Goal: Task Accomplishment & Management: Manage account settings

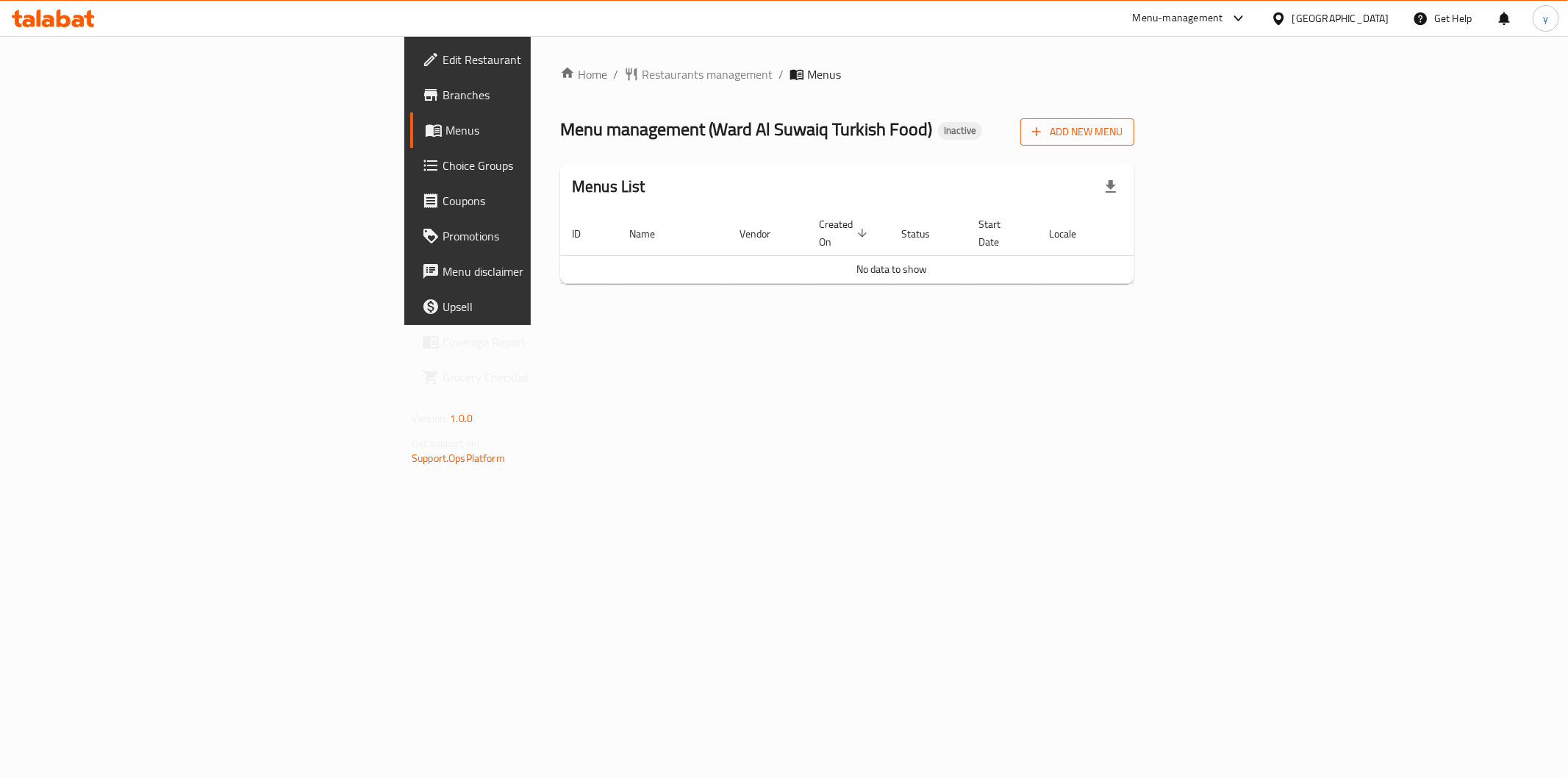
click at [1122, 132] on span "Add New Menu" at bounding box center [1077, 132] width 90 height 18
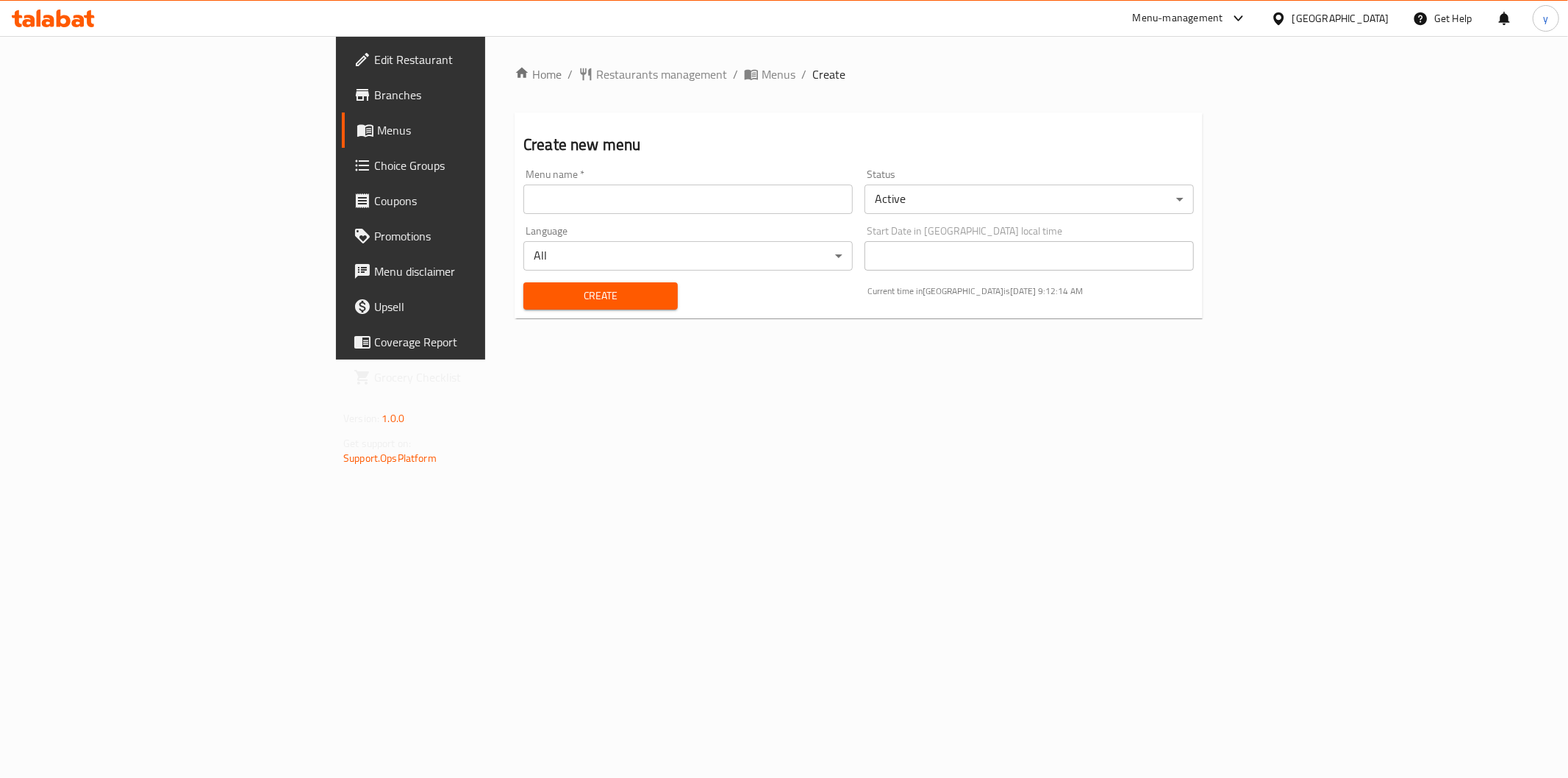
click at [524, 180] on div "Menu name   * Menu name *" at bounding box center [688, 191] width 329 height 45
drag, startPoint x: 457, startPoint y: 199, endPoint x: 464, endPoint y: 206, distance: 9.9
click at [524, 199] on input "text" at bounding box center [688, 199] width 329 height 29
click at [524, 206] on input "text" at bounding box center [688, 199] width 329 height 29
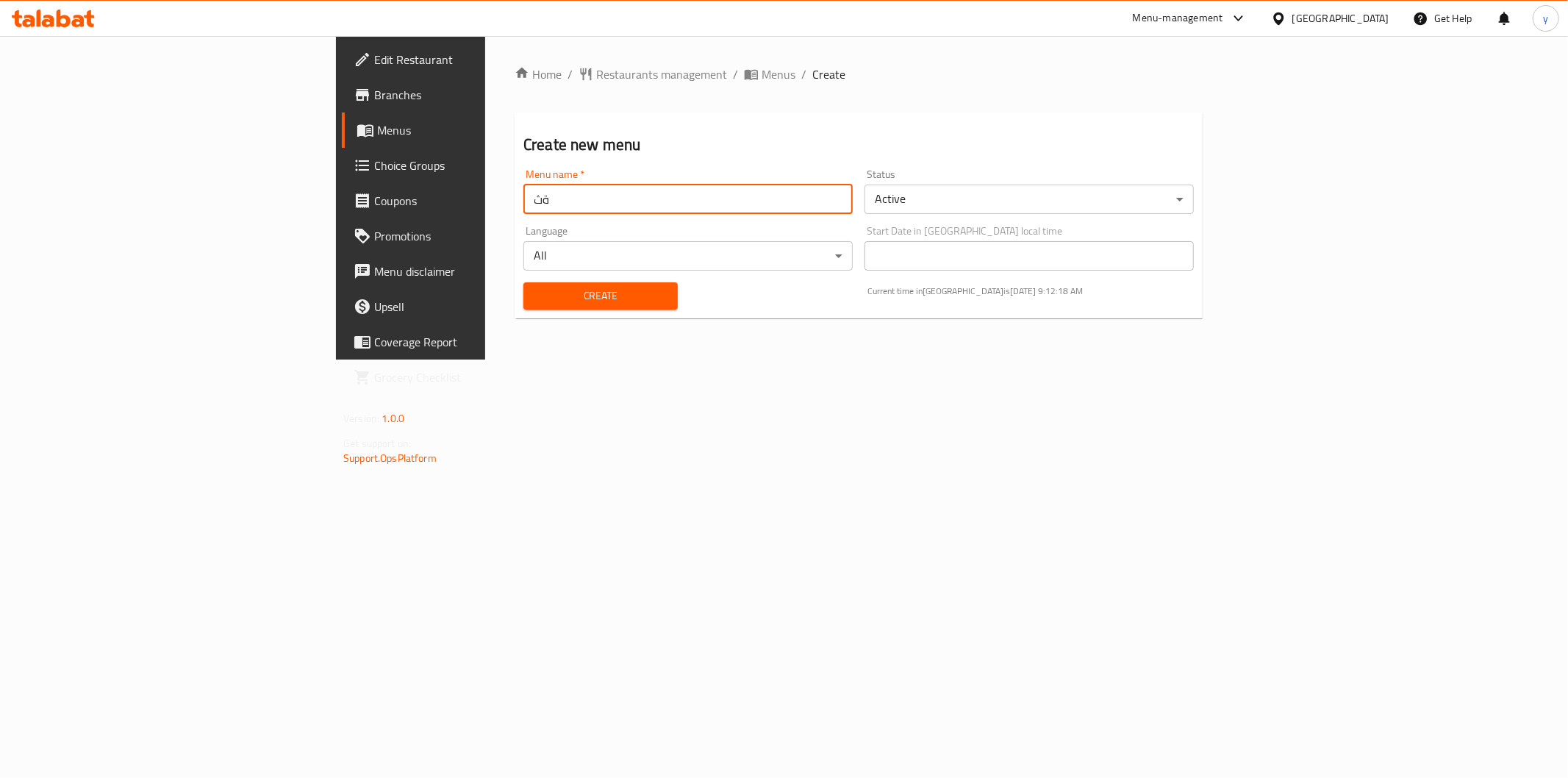
type input "ة"
type input "menu"
click at [524, 282] on button "Create" at bounding box center [601, 295] width 154 height 27
click at [762, 74] on span "Menus" at bounding box center [779, 74] width 34 height 18
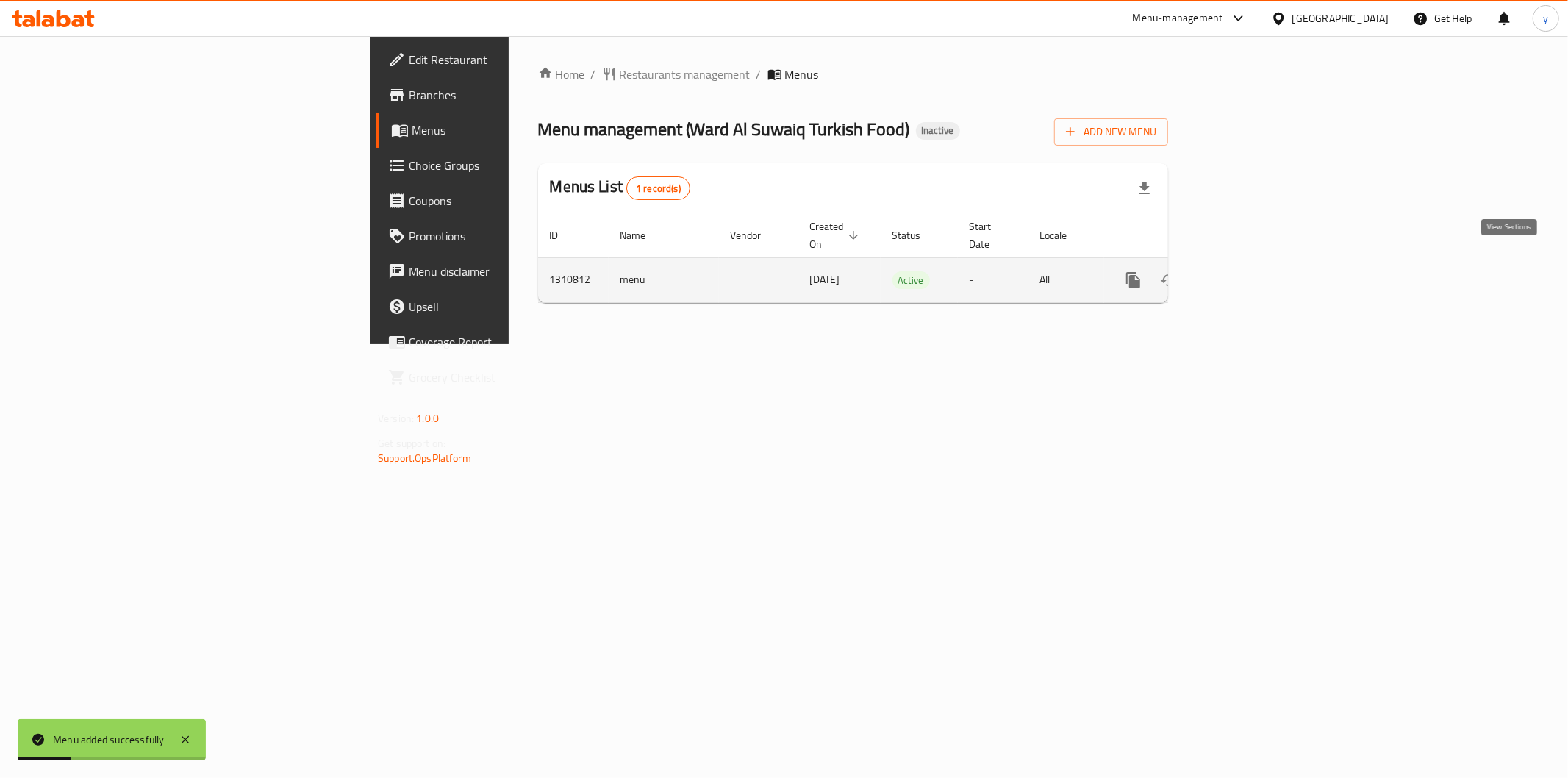
click at [1257, 263] on link "enhanced table" at bounding box center [1238, 280] width 35 height 35
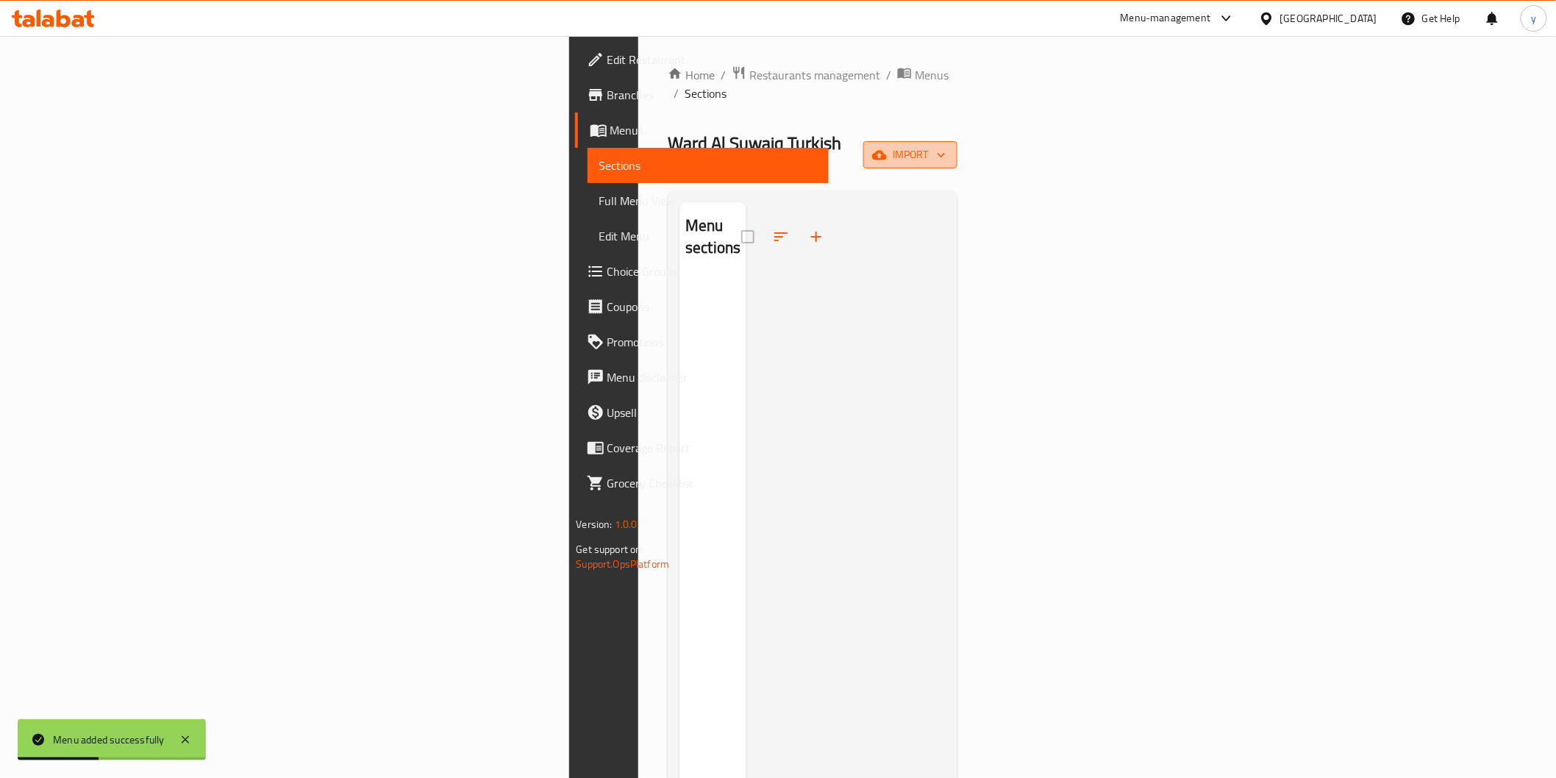
click at [946, 146] on span "import" at bounding box center [910, 155] width 71 height 18
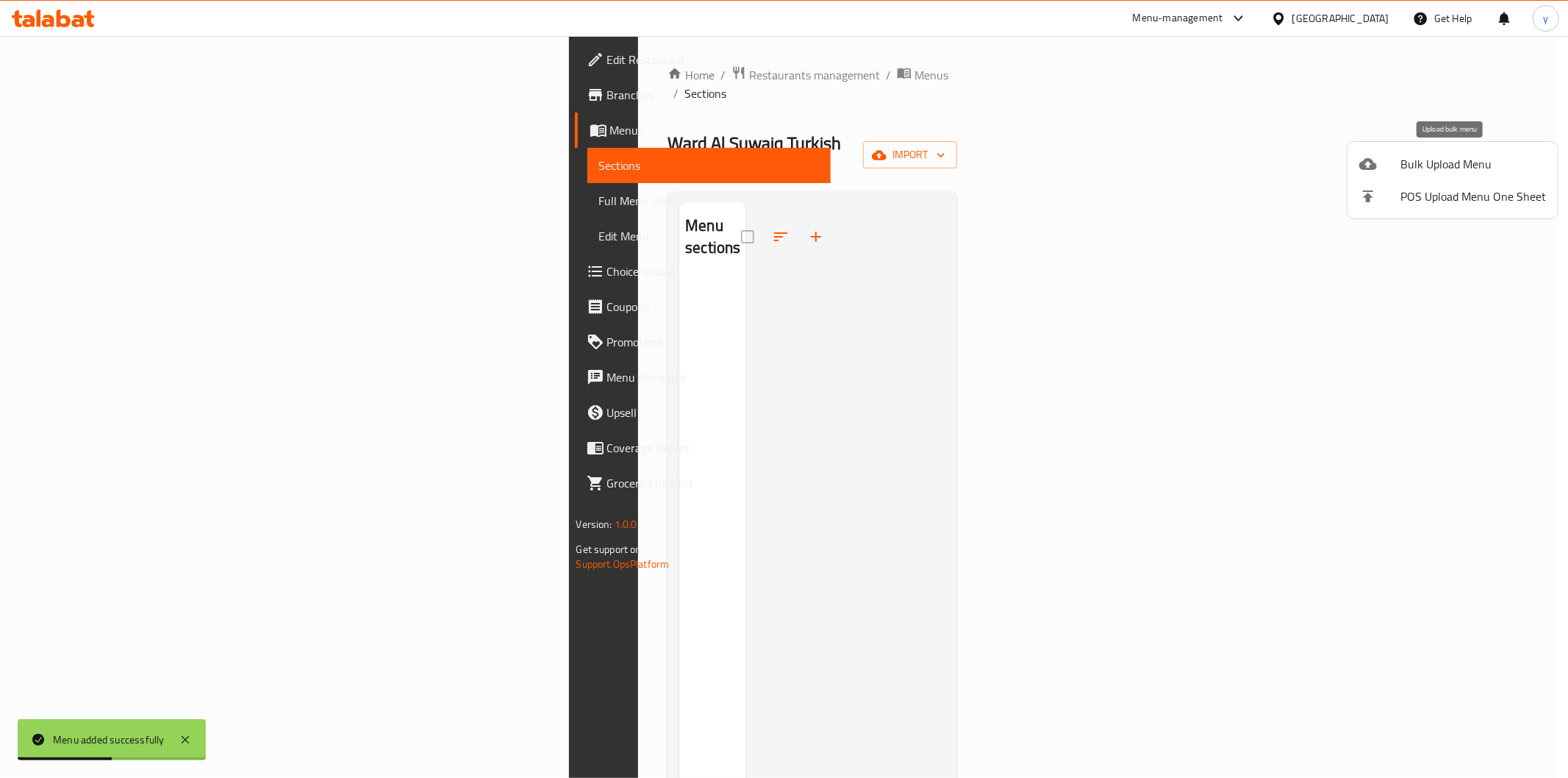
click at [1462, 157] on span "Bulk Upload Menu" at bounding box center [1473, 164] width 146 height 18
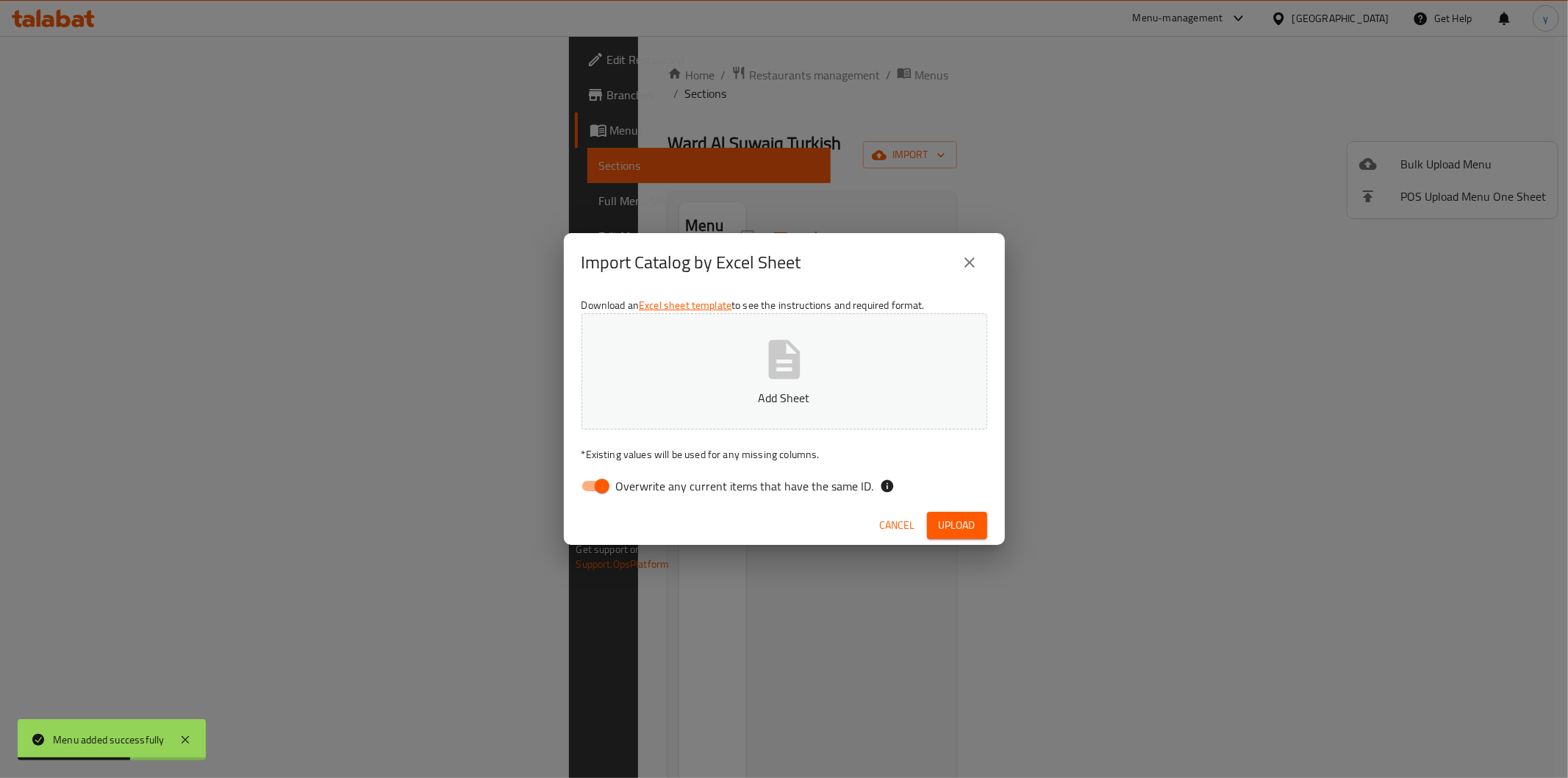
click at [732, 491] on span "Overwrite any current items that have the same ID." at bounding box center [745, 486] width 258 height 18
click at [644, 491] on input "Overwrite any current items that have the same ID." at bounding box center [602, 486] width 84 height 28
checkbox input "false"
click at [818, 364] on button "Add Sheet" at bounding box center [784, 371] width 406 height 116
click at [934, 515] on button "Upload" at bounding box center [956, 525] width 60 height 27
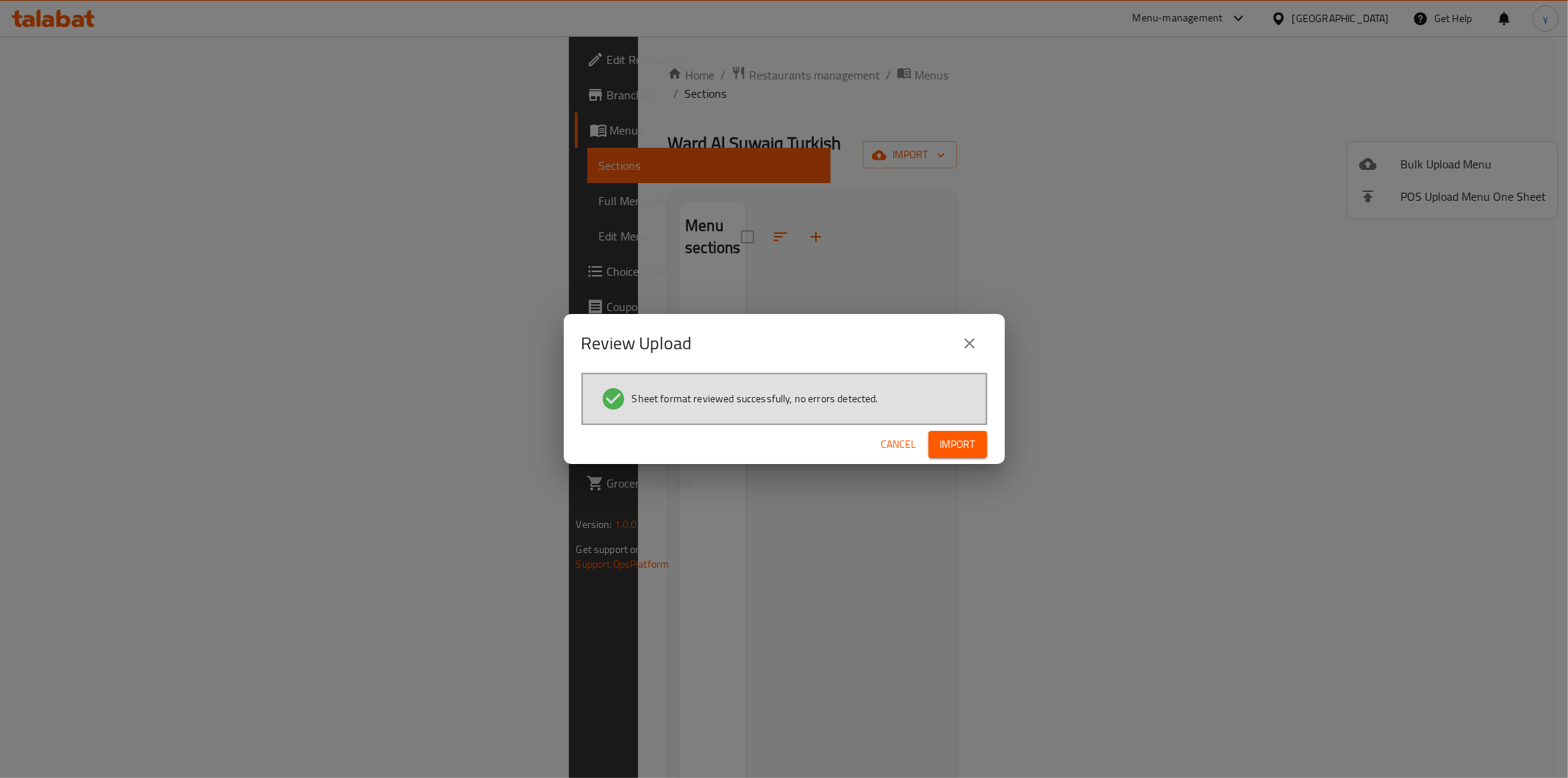
click at [979, 451] on button "Import" at bounding box center [957, 444] width 59 height 27
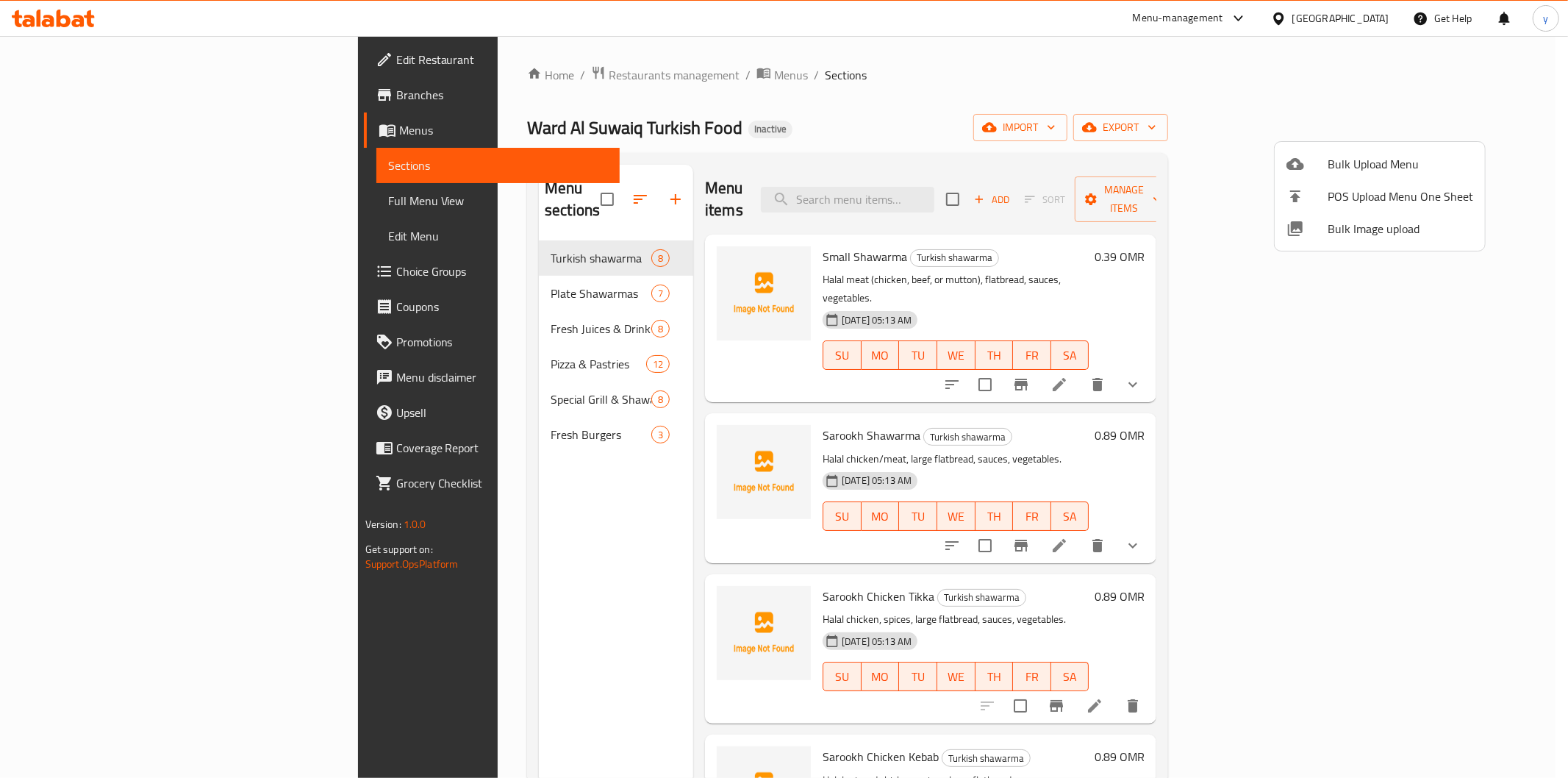
click at [1176, 91] on div at bounding box center [784, 389] width 1568 height 778
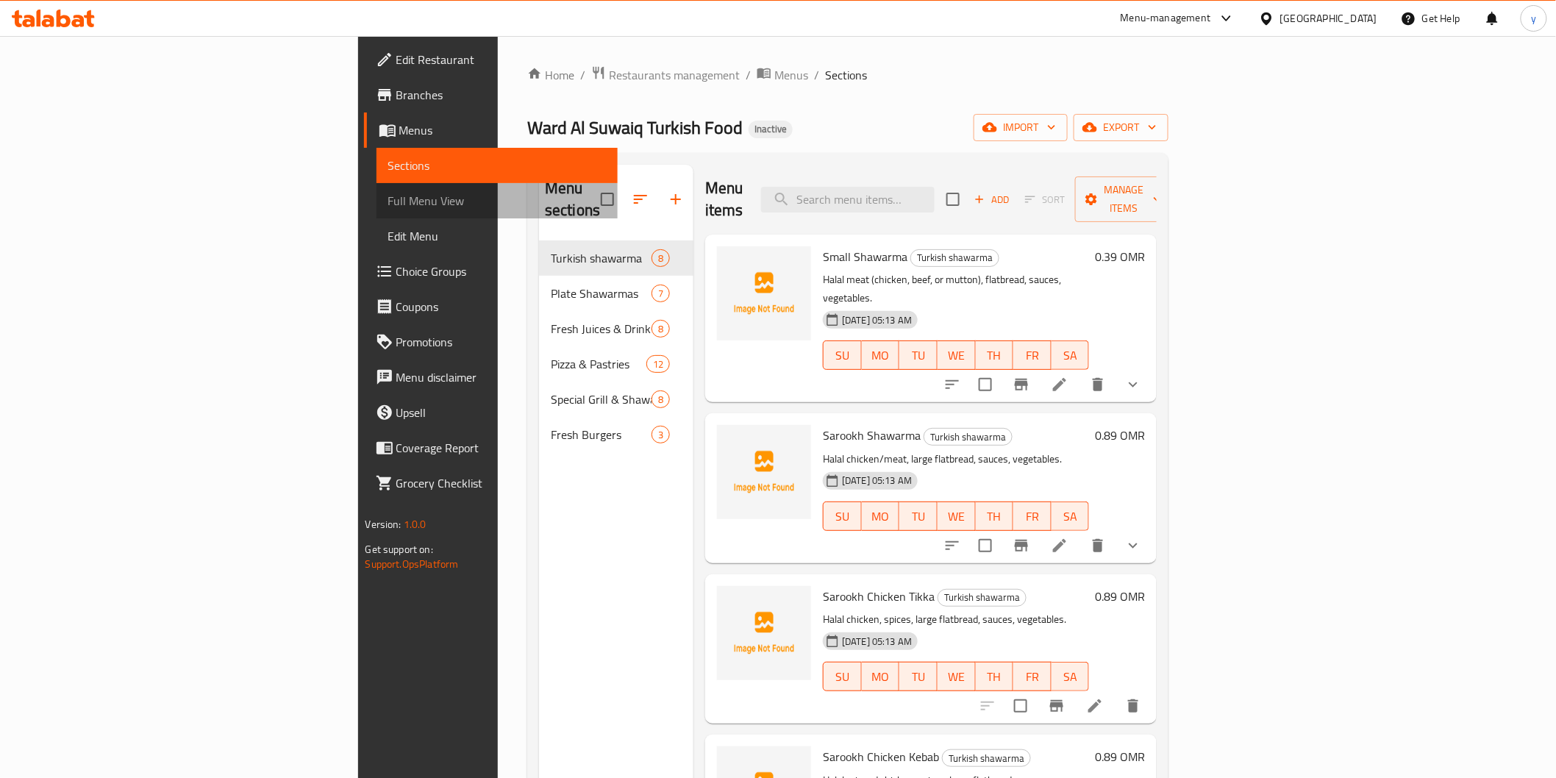
click at [388, 200] on span "Full Menu View" at bounding box center [497, 201] width 218 height 18
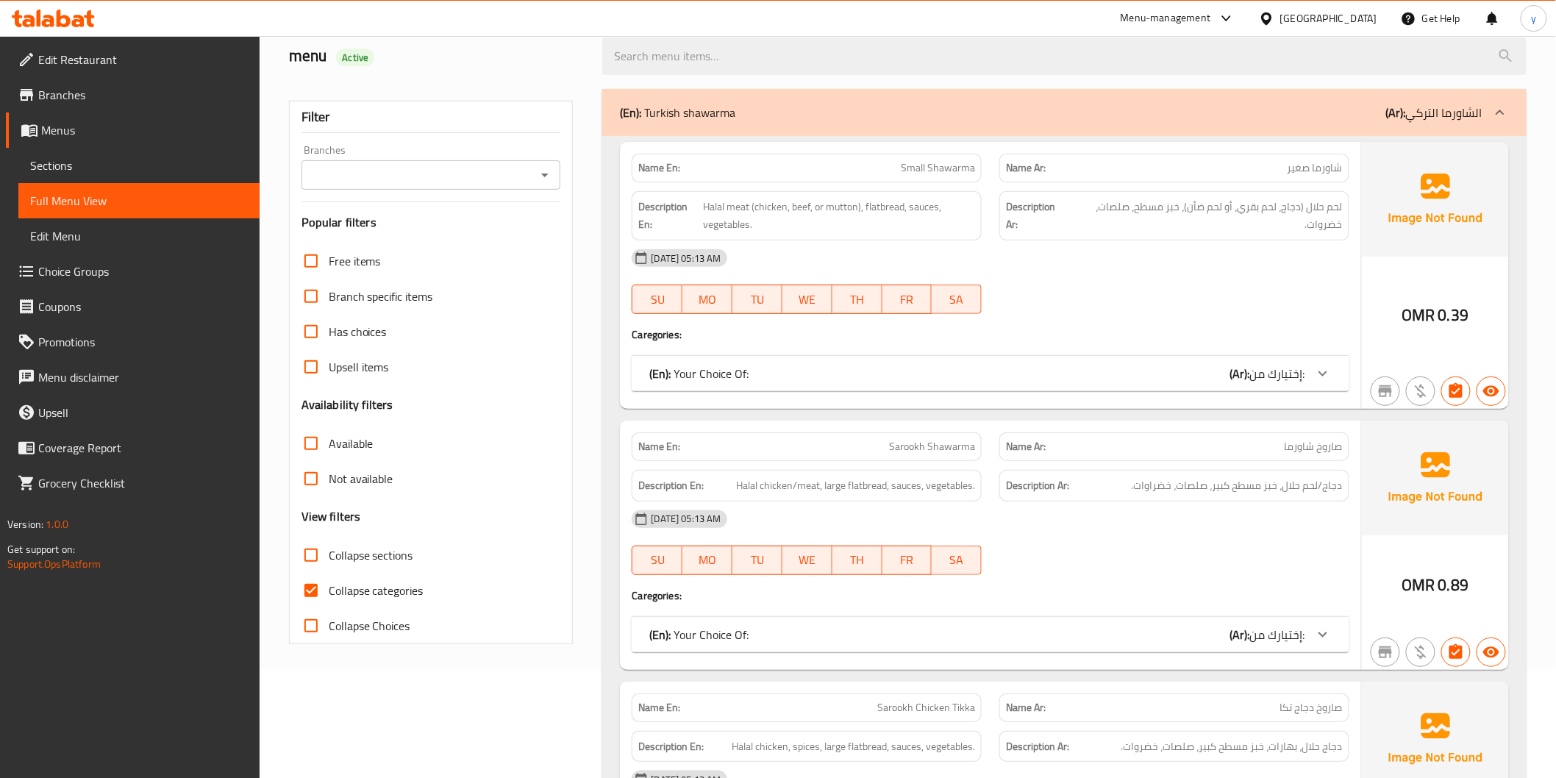
scroll to position [163, 0]
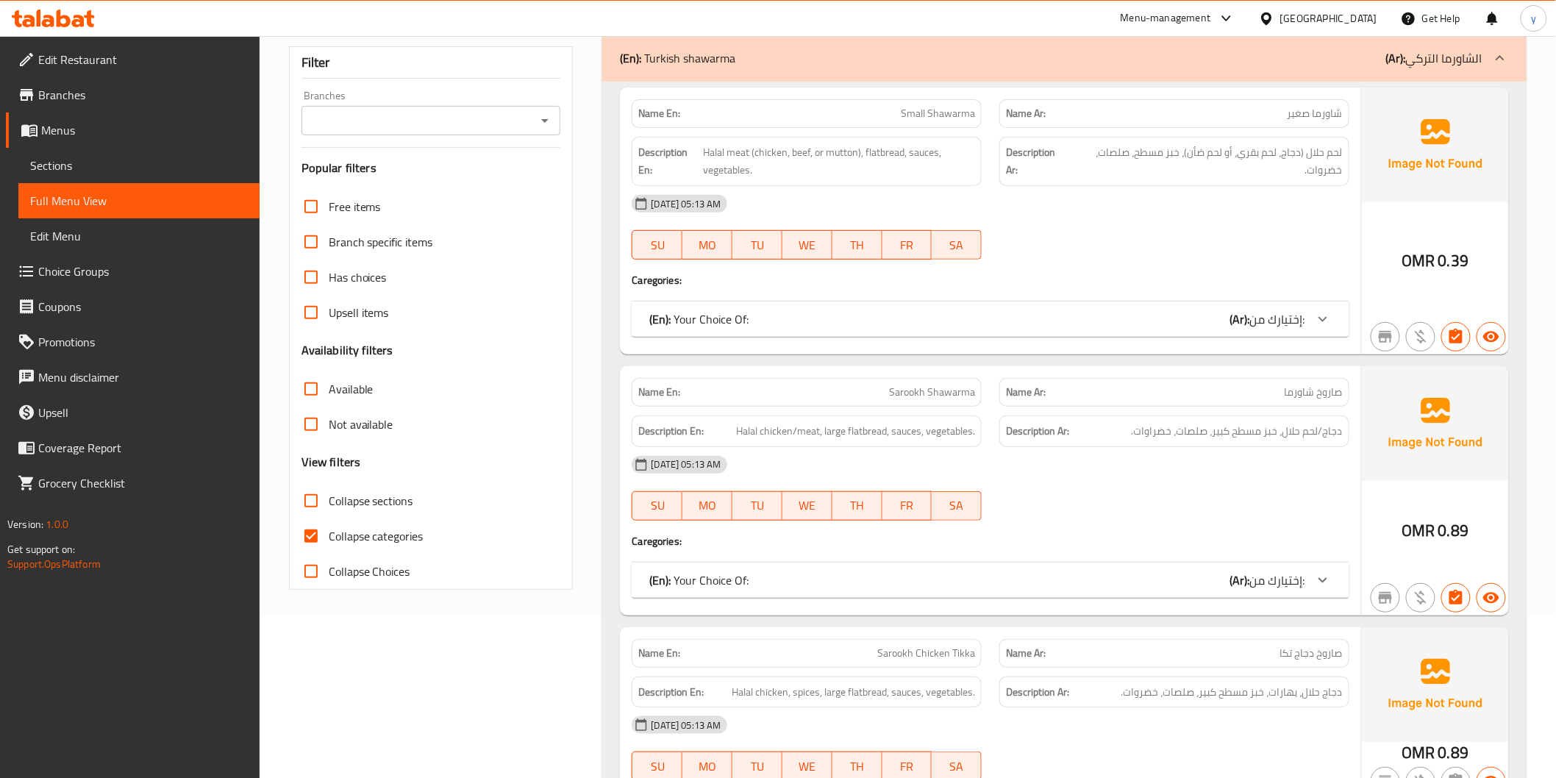
drag, startPoint x: 312, startPoint y: 538, endPoint x: 832, endPoint y: 381, distance: 543.9
click at [312, 538] on input "Collapse categories" at bounding box center [310, 535] width 35 height 35
checkbox input "false"
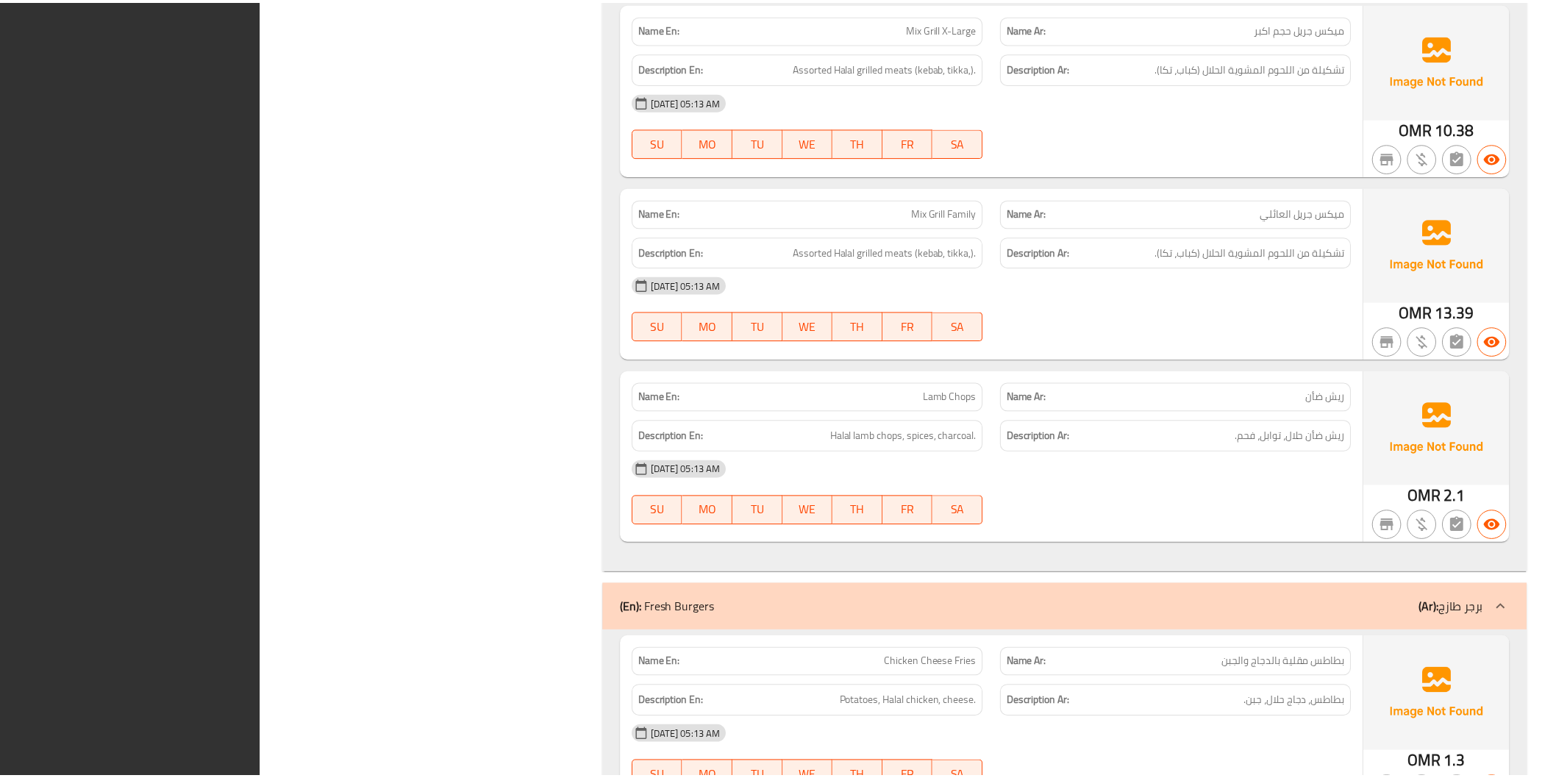
scroll to position [12312, 0]
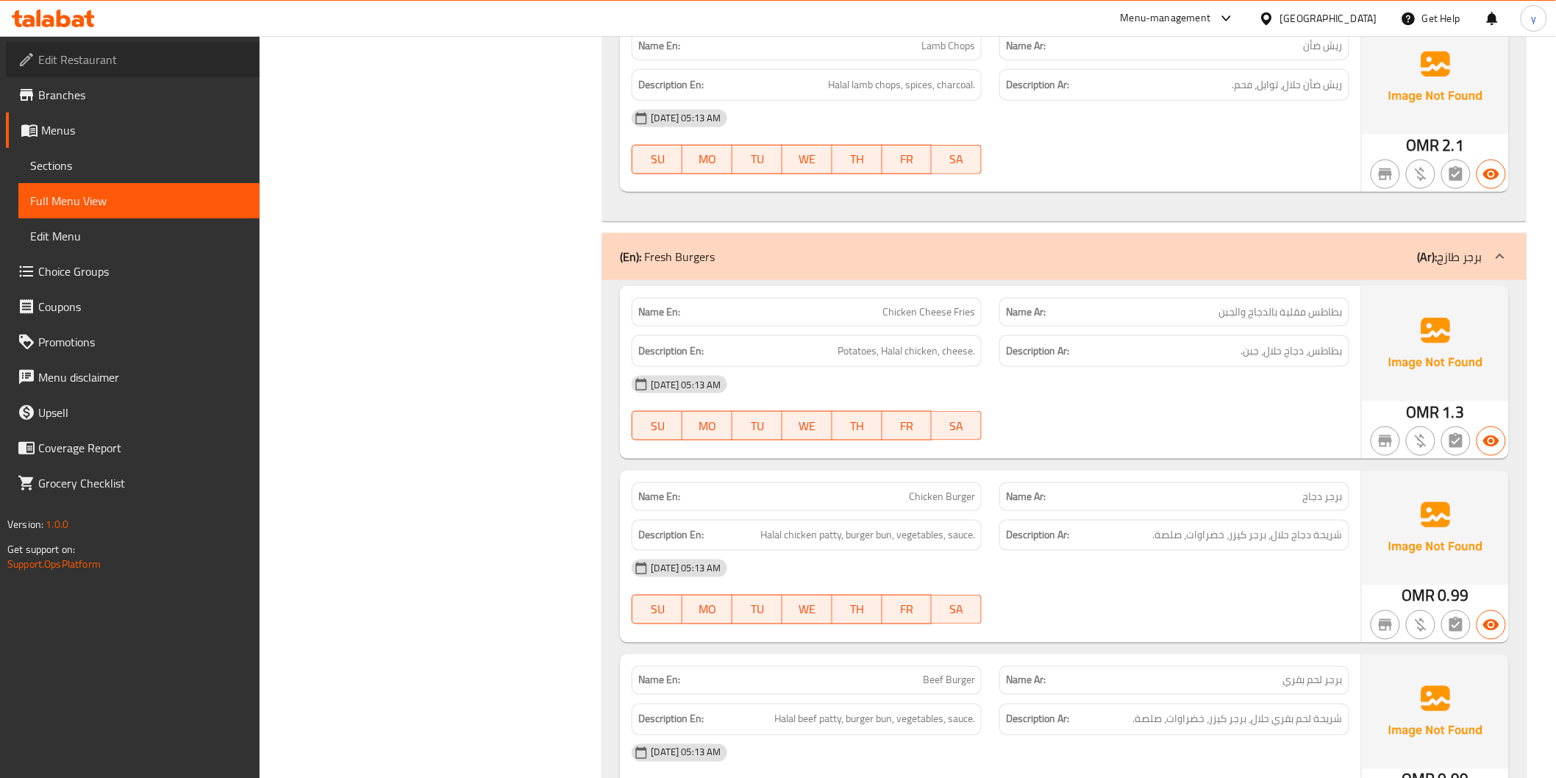
click at [104, 51] on span "Edit Restaurant" at bounding box center [143, 60] width 210 height 18
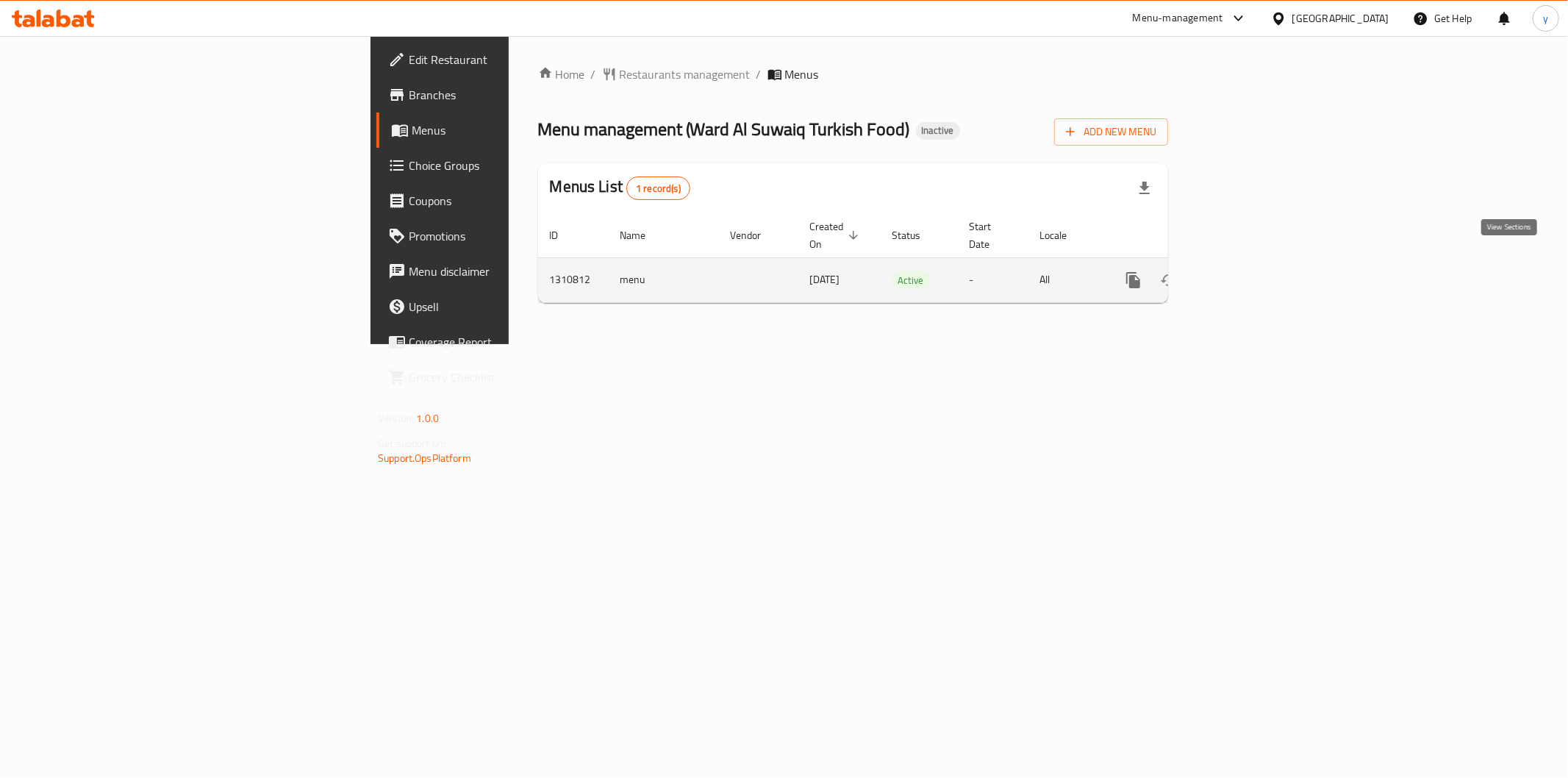
click at [1257, 265] on link "enhanced table" at bounding box center [1238, 280] width 35 height 35
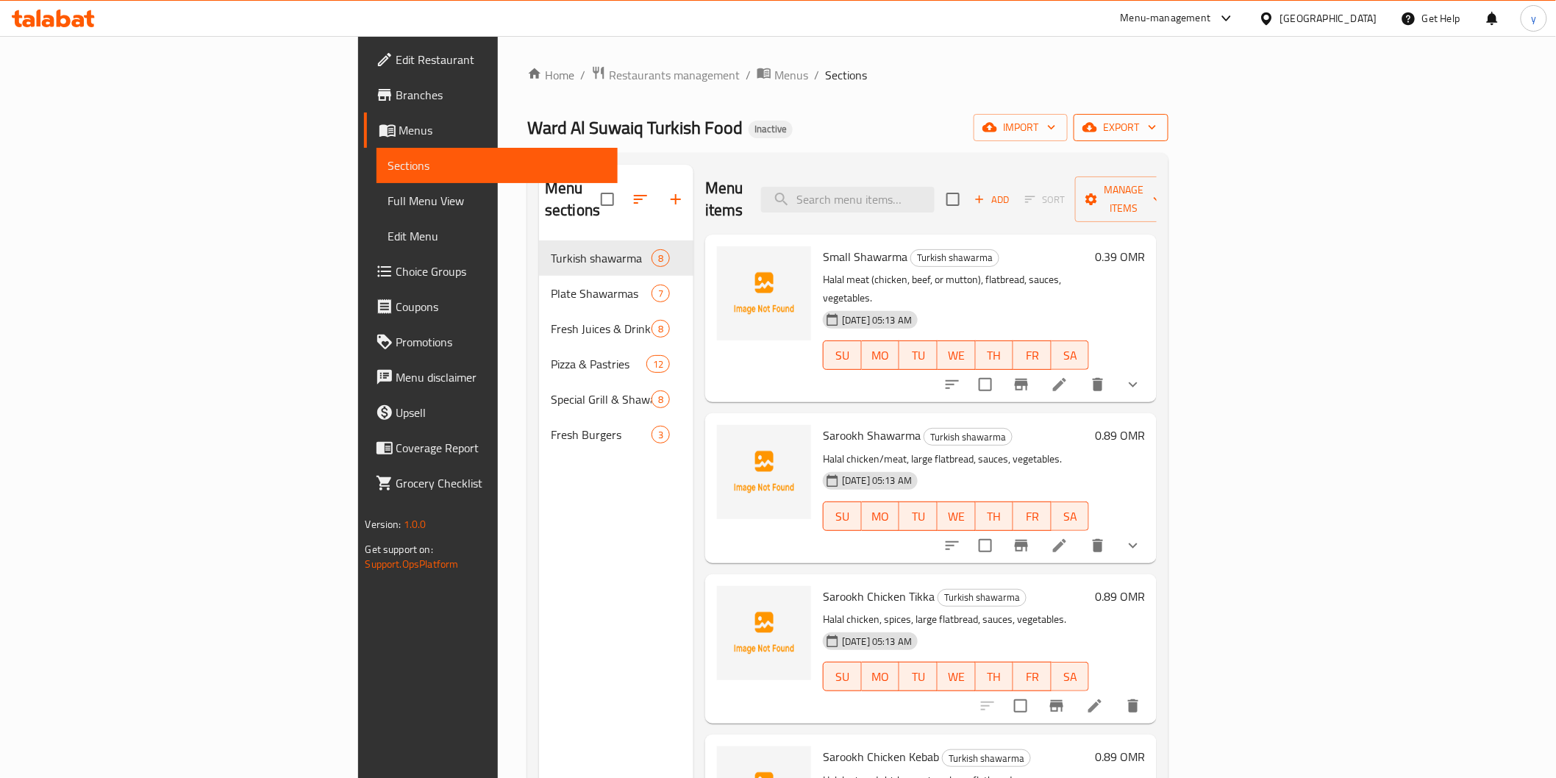
click at [1157, 131] on span "export" at bounding box center [1120, 127] width 71 height 18
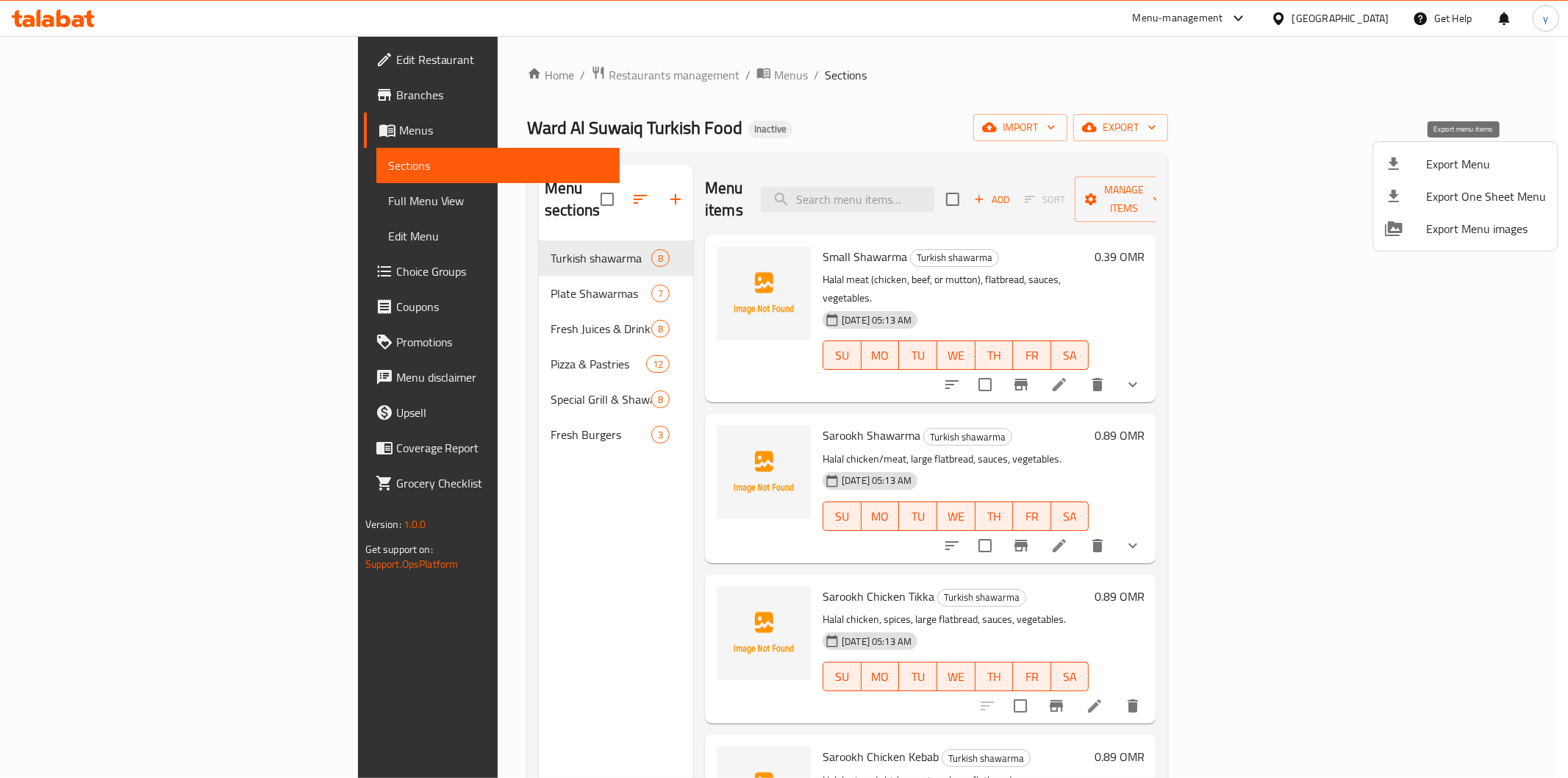
click at [1463, 175] on li "Export Menu" at bounding box center [1465, 164] width 185 height 32
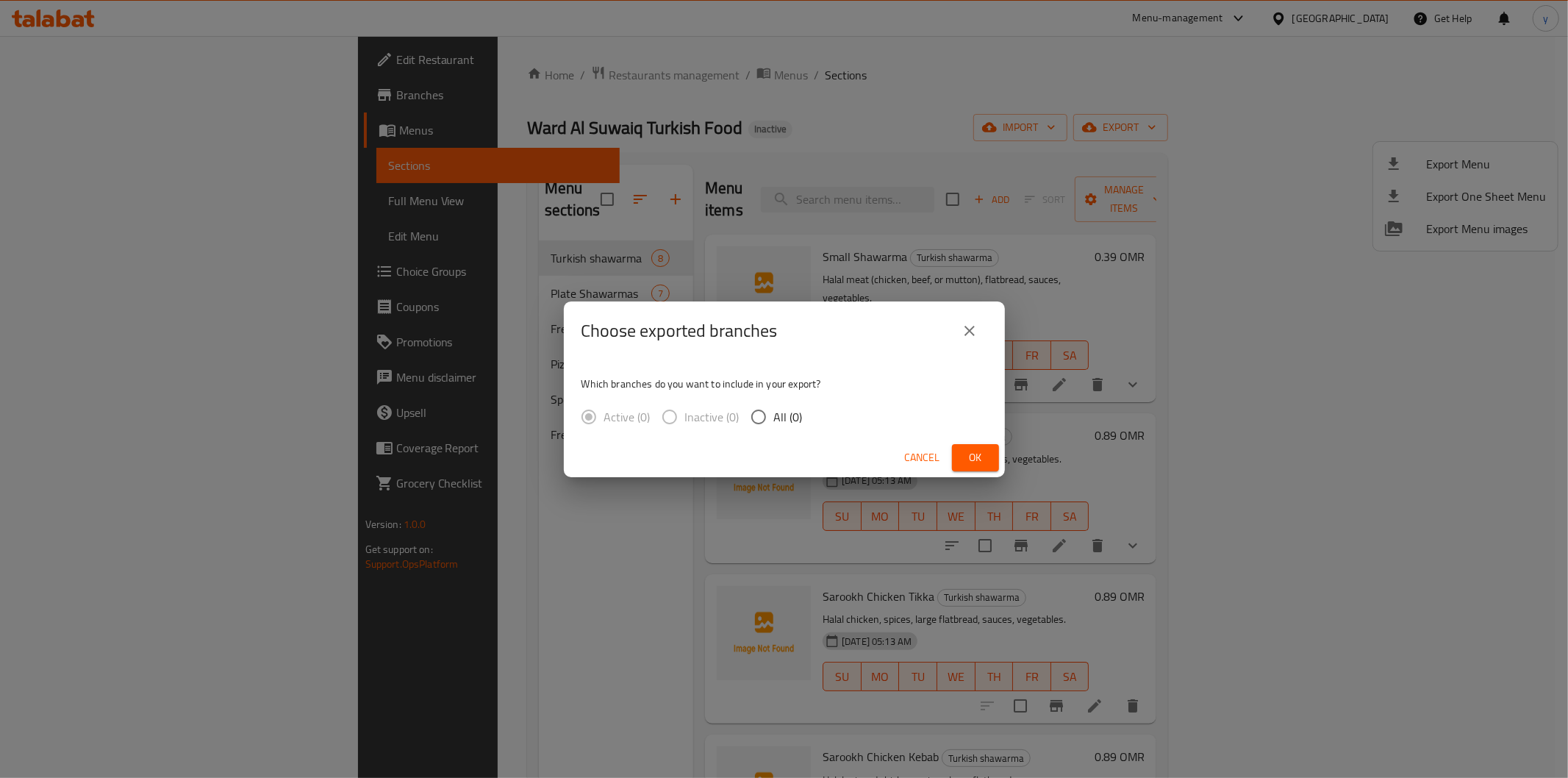
click at [768, 407] on input "All (0)" at bounding box center [759, 417] width 31 height 31
radio input "true"
click at [982, 463] on span "Ok" at bounding box center [975, 458] width 24 height 18
click at [960, 459] on button "Ok" at bounding box center [974, 457] width 47 height 27
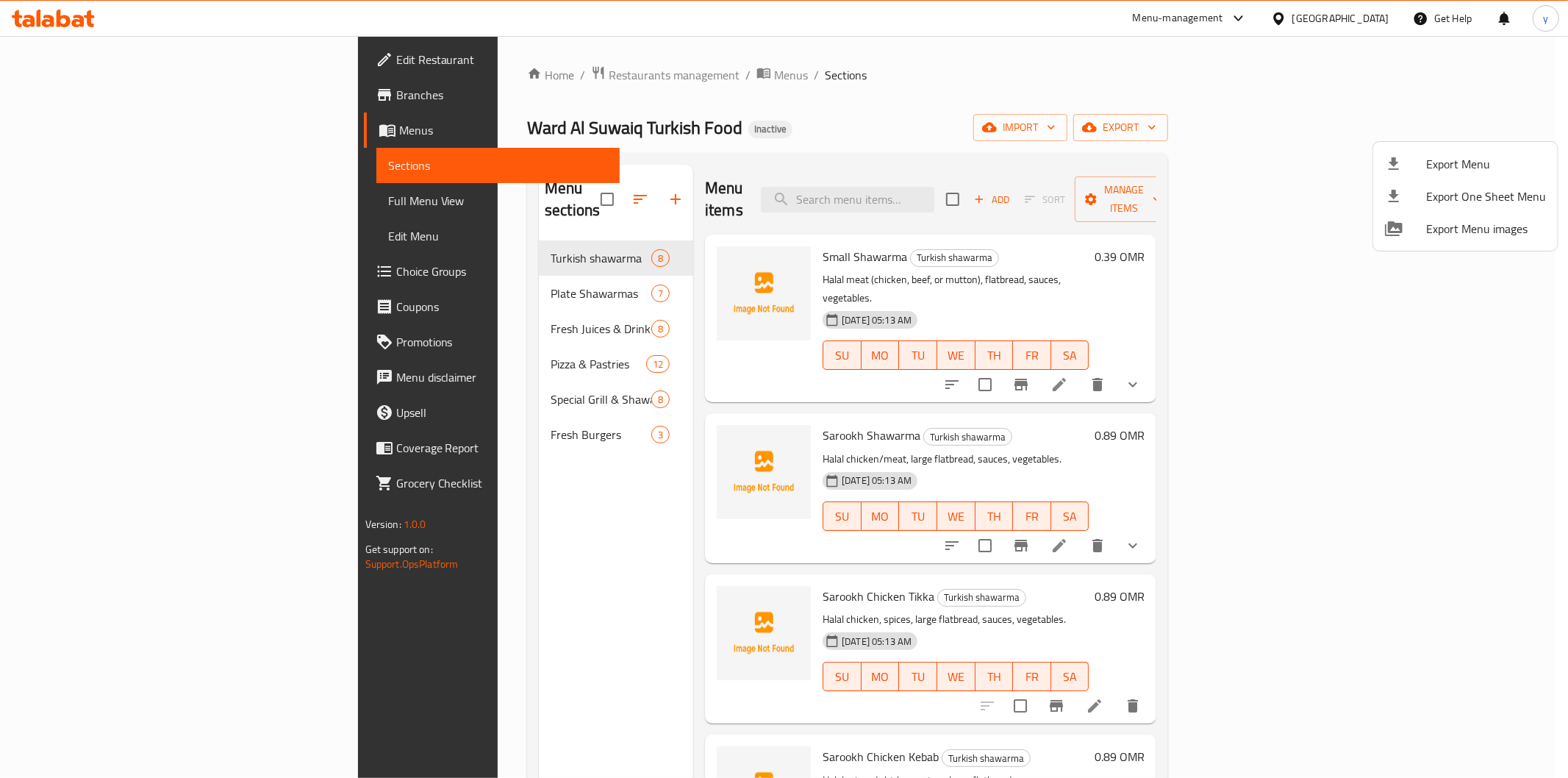
click at [81, 204] on div at bounding box center [784, 389] width 1568 height 778
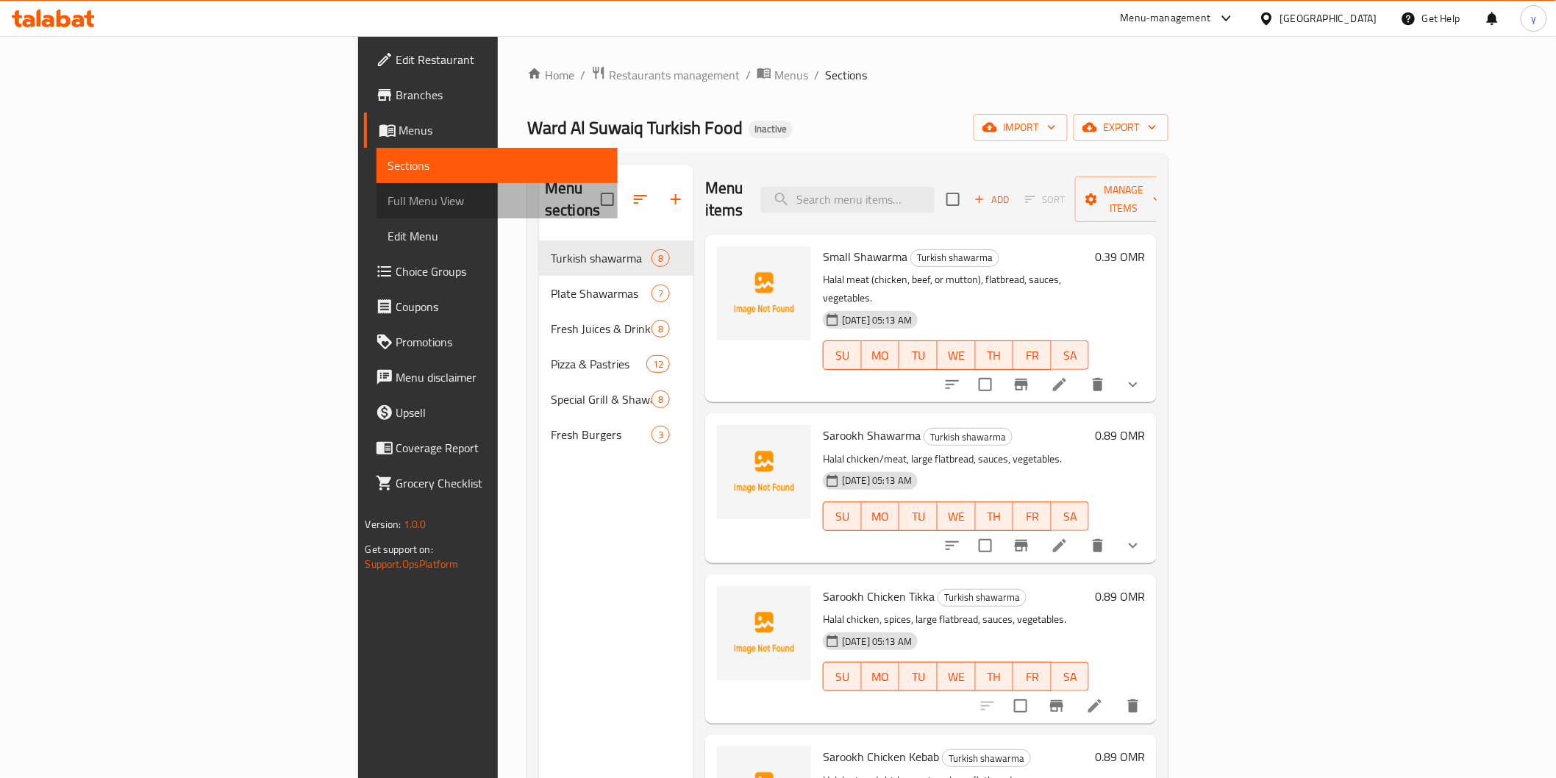
click at [388, 201] on span "Full Menu View" at bounding box center [497, 201] width 218 height 18
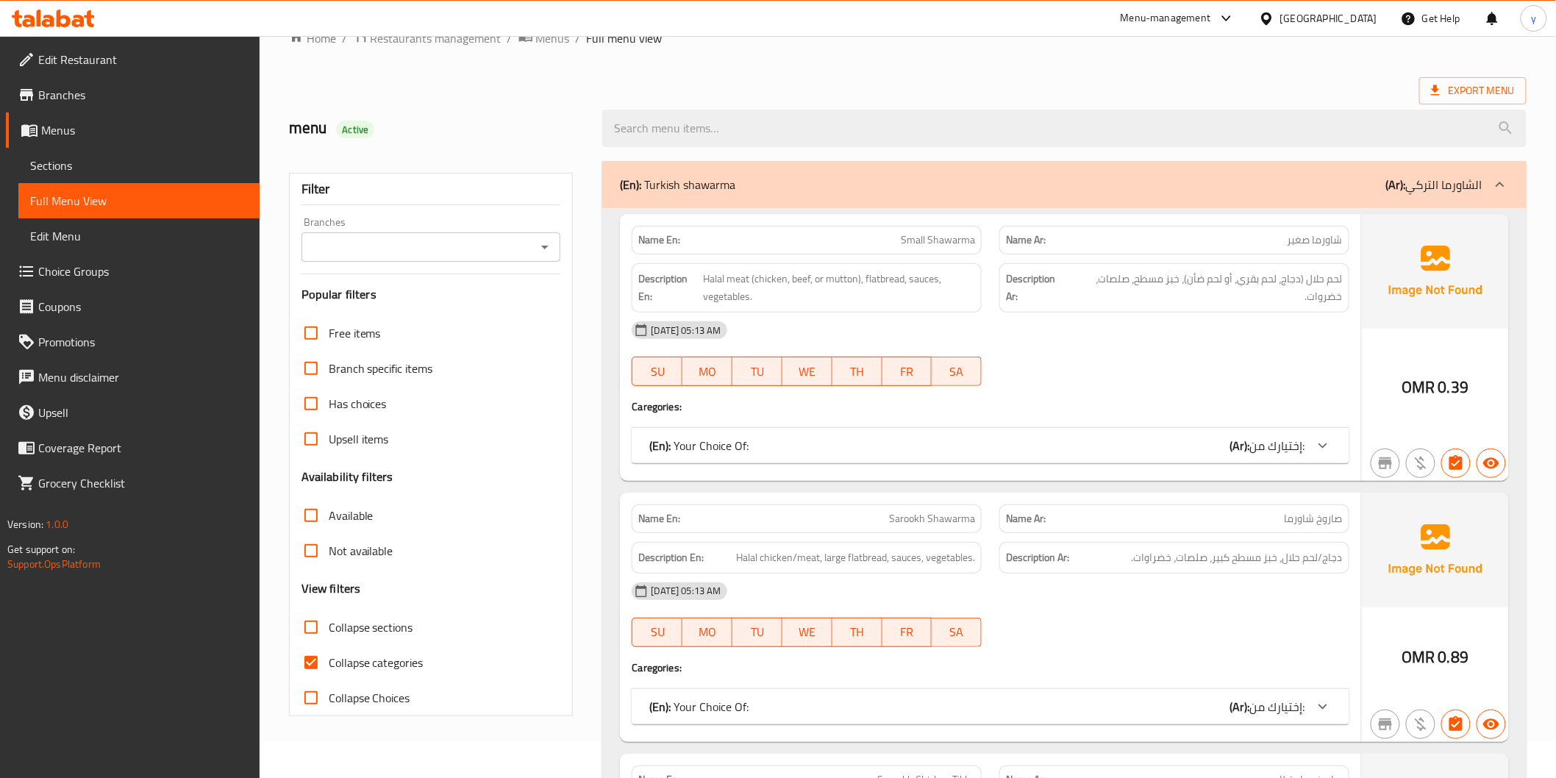
scroll to position [408, 0]
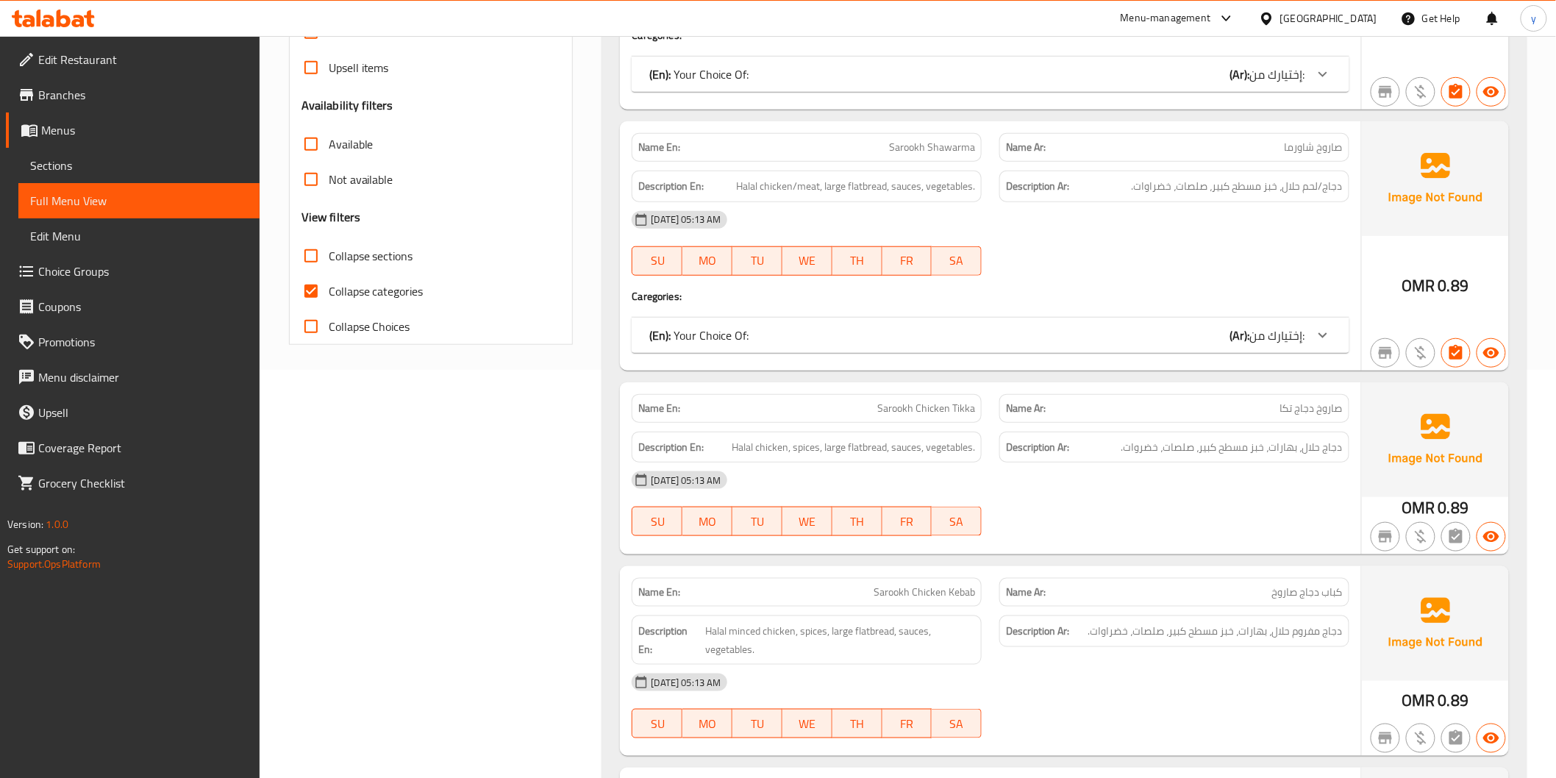
click at [314, 282] on input "Collapse categories" at bounding box center [310, 291] width 35 height 35
checkbox input "false"
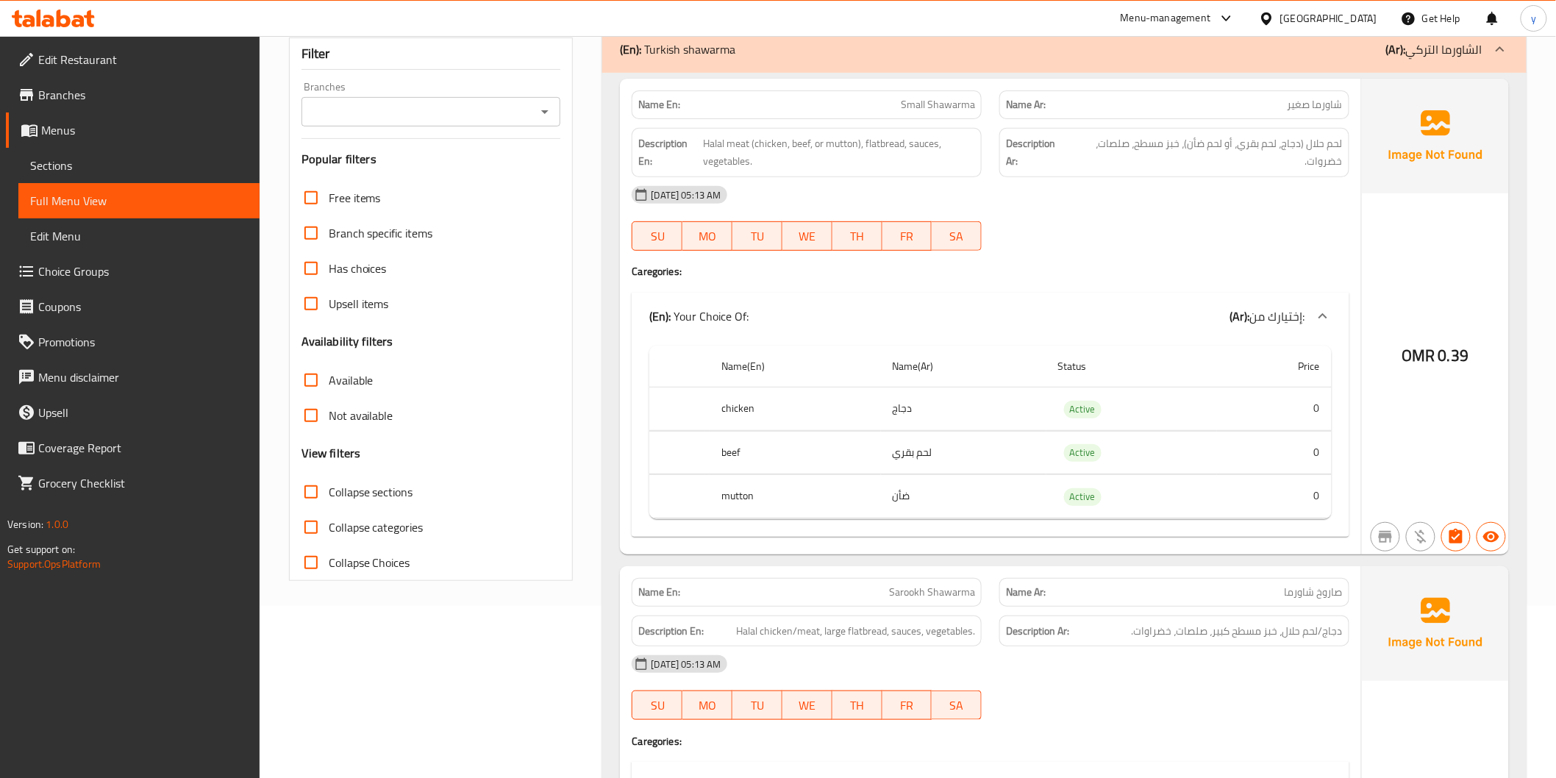
scroll to position [0, 0]
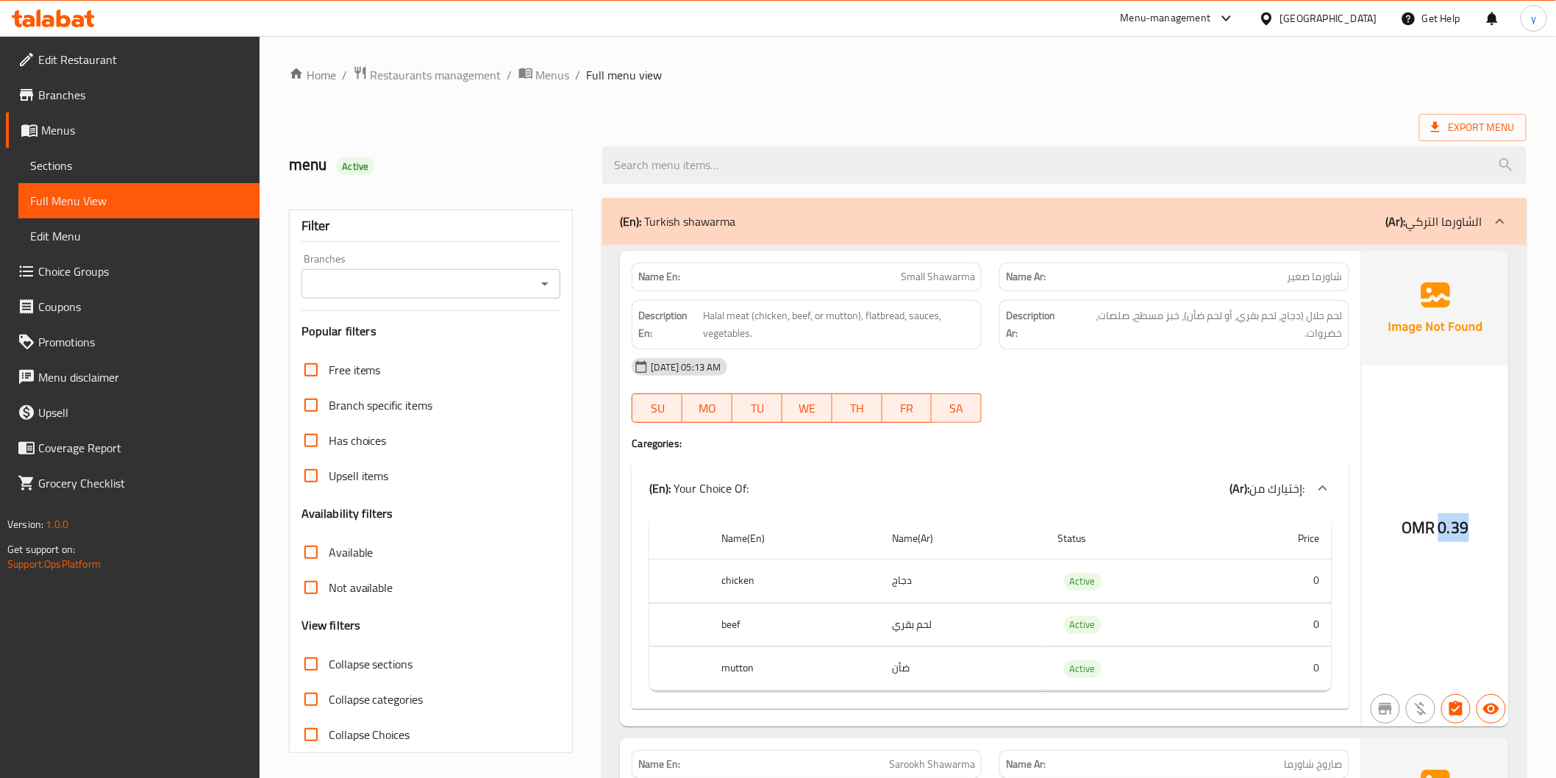
drag, startPoint x: 1431, startPoint y: 559, endPoint x: 1474, endPoint y: 521, distance: 57.3
click at [1473, 518] on div "OMR 0.39" at bounding box center [1435, 489] width 147 height 476
click at [1419, 580] on div "OMR 0.39" at bounding box center [1435, 489] width 147 height 476
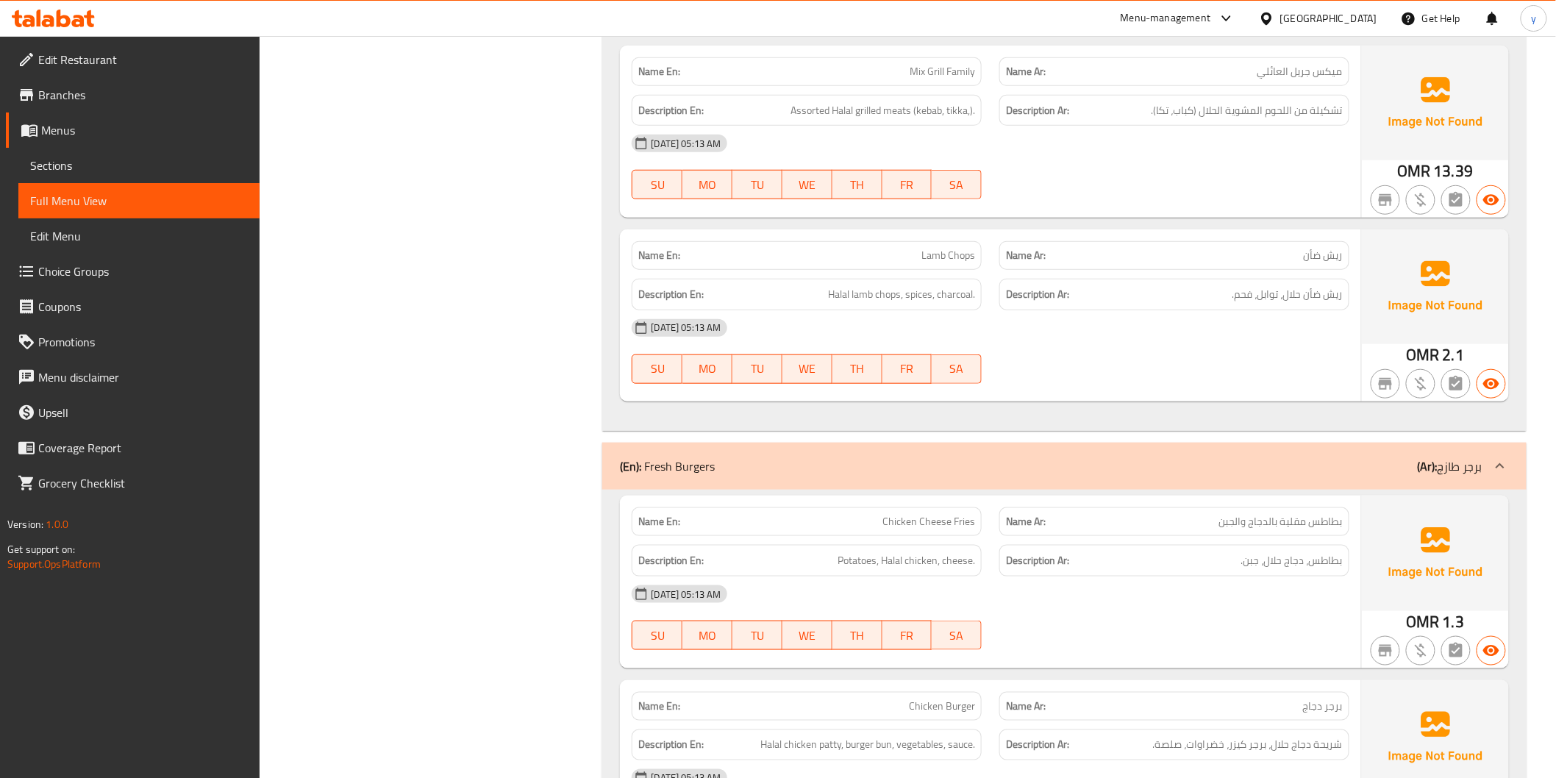
scroll to position [12313, 0]
